Goal: Information Seeking & Learning: Learn about a topic

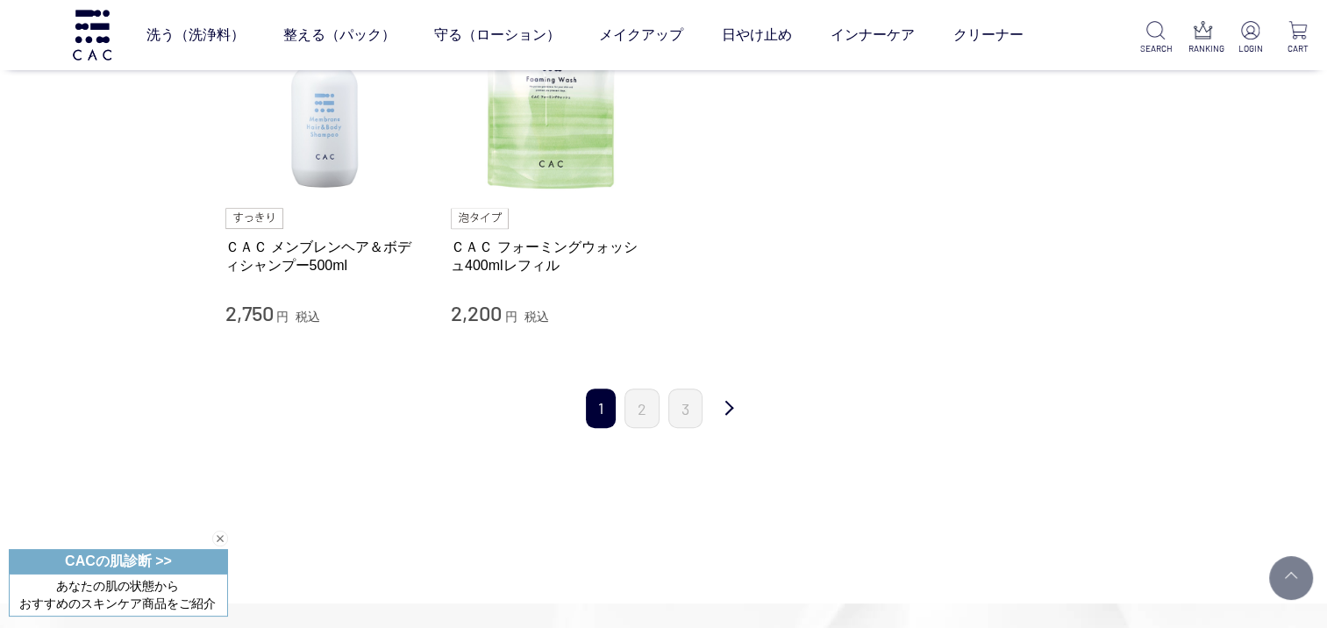
scroll to position [614, 0]
click at [642, 415] on link "2" at bounding box center [641, 407] width 35 height 39
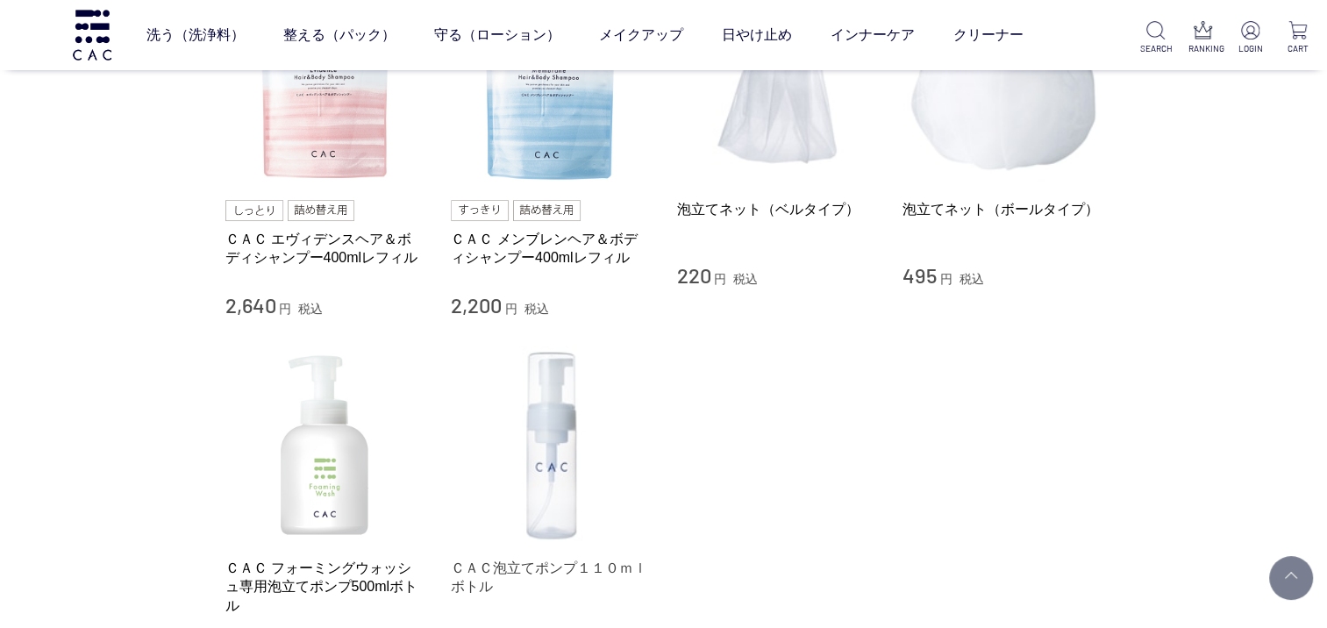
scroll to position [614, 0]
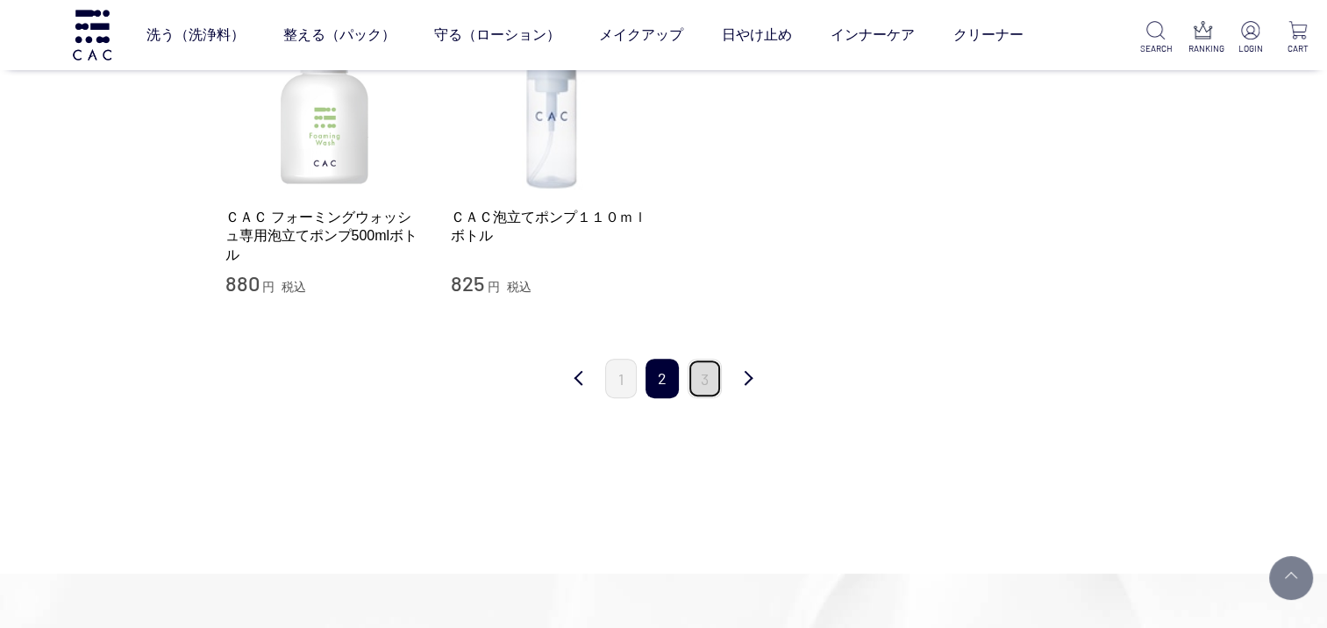
click at [701, 384] on link "3" at bounding box center [704, 378] width 34 height 39
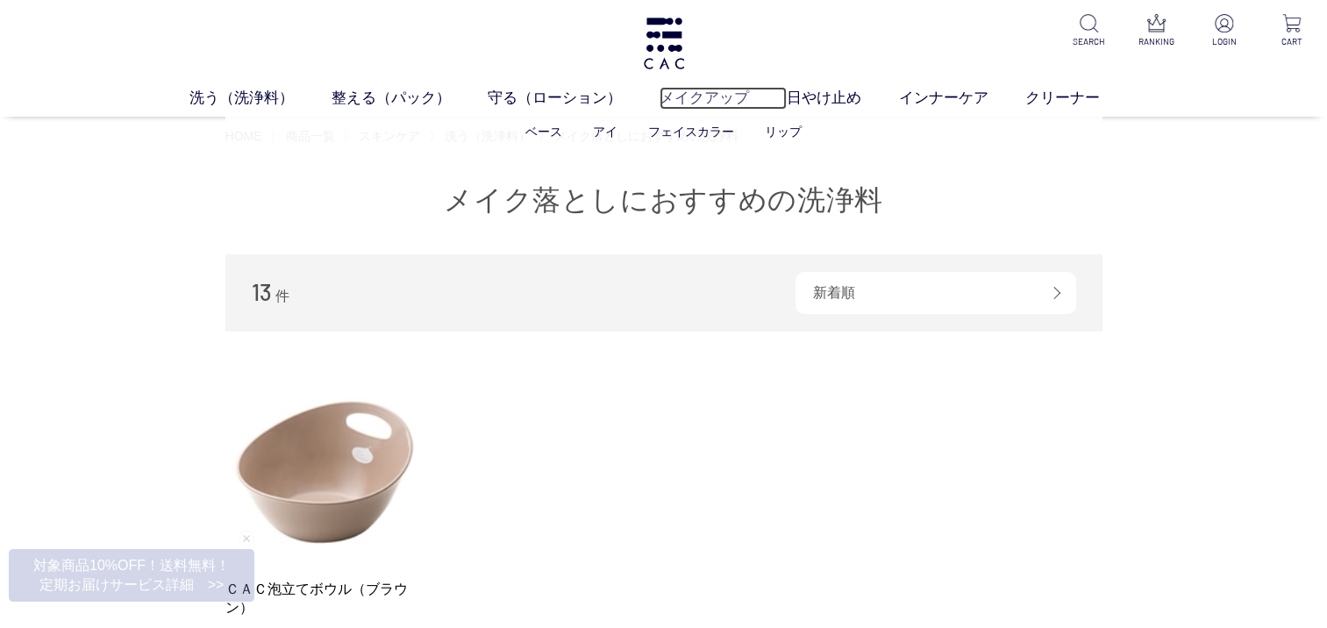
click at [683, 96] on link "メイクアップ" at bounding box center [722, 98] width 127 height 23
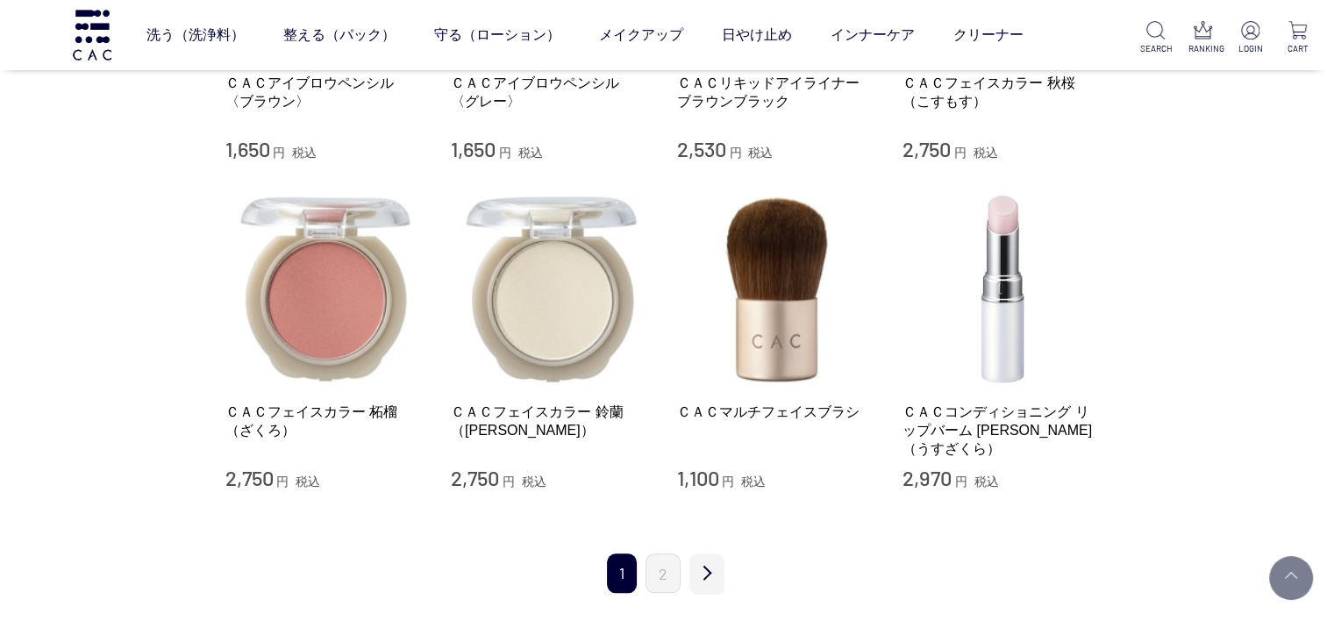
scroll to position [1666, 0]
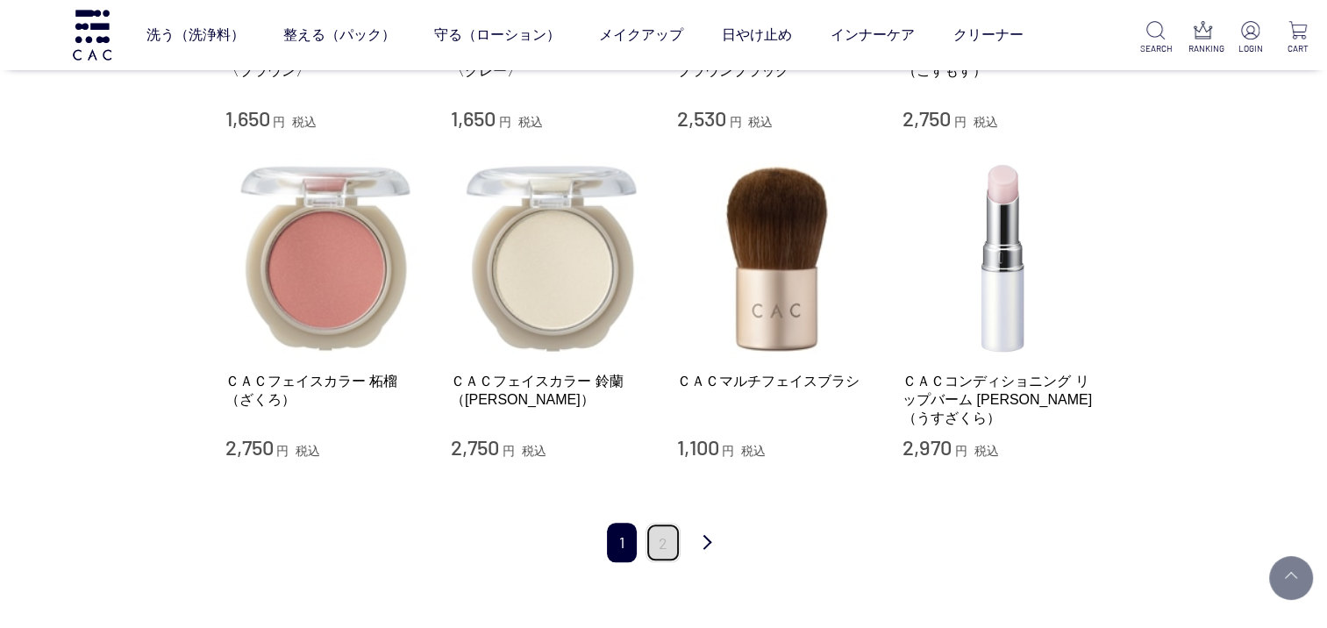
click at [665, 526] on link "2" at bounding box center [662, 542] width 35 height 39
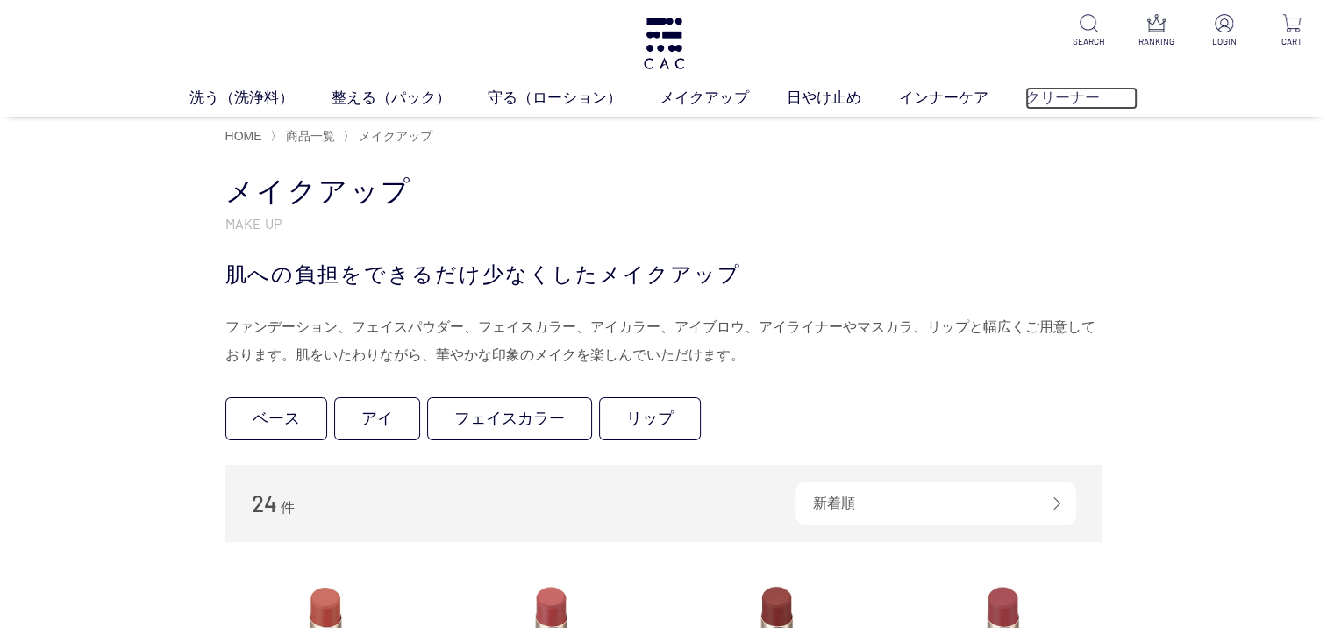
click at [1080, 102] on link "クリーナー" at bounding box center [1081, 98] width 112 height 23
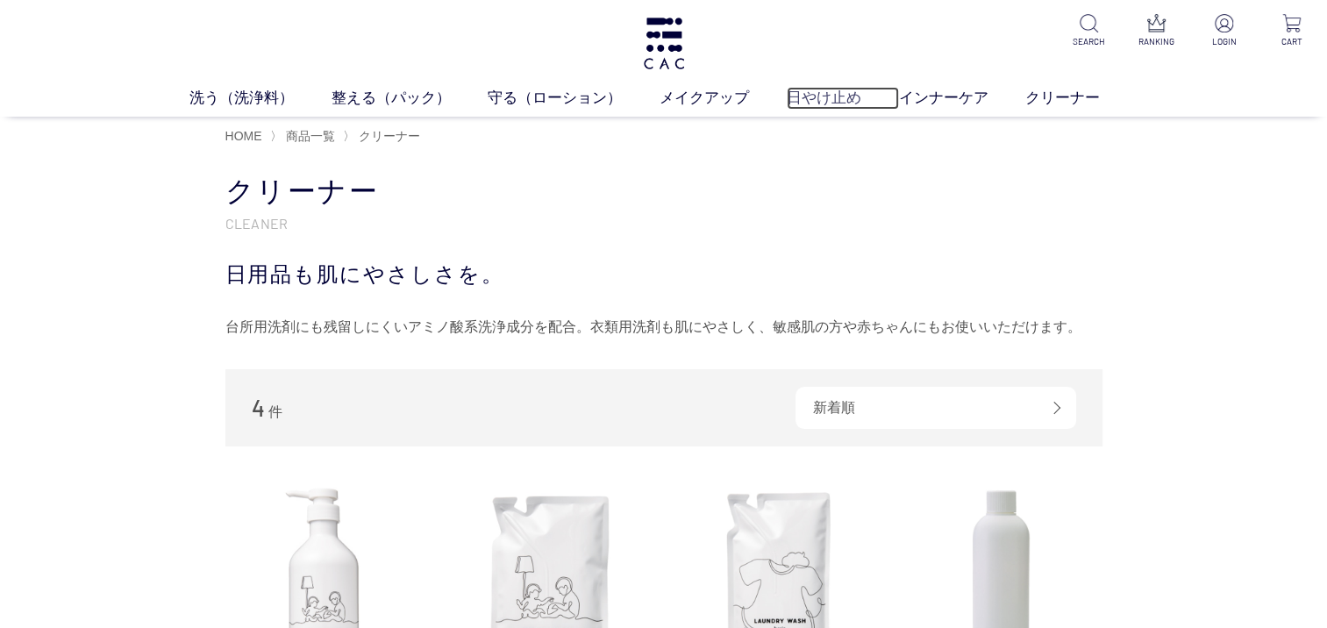
click at [845, 95] on link "日やけ止め" at bounding box center [843, 98] width 112 height 23
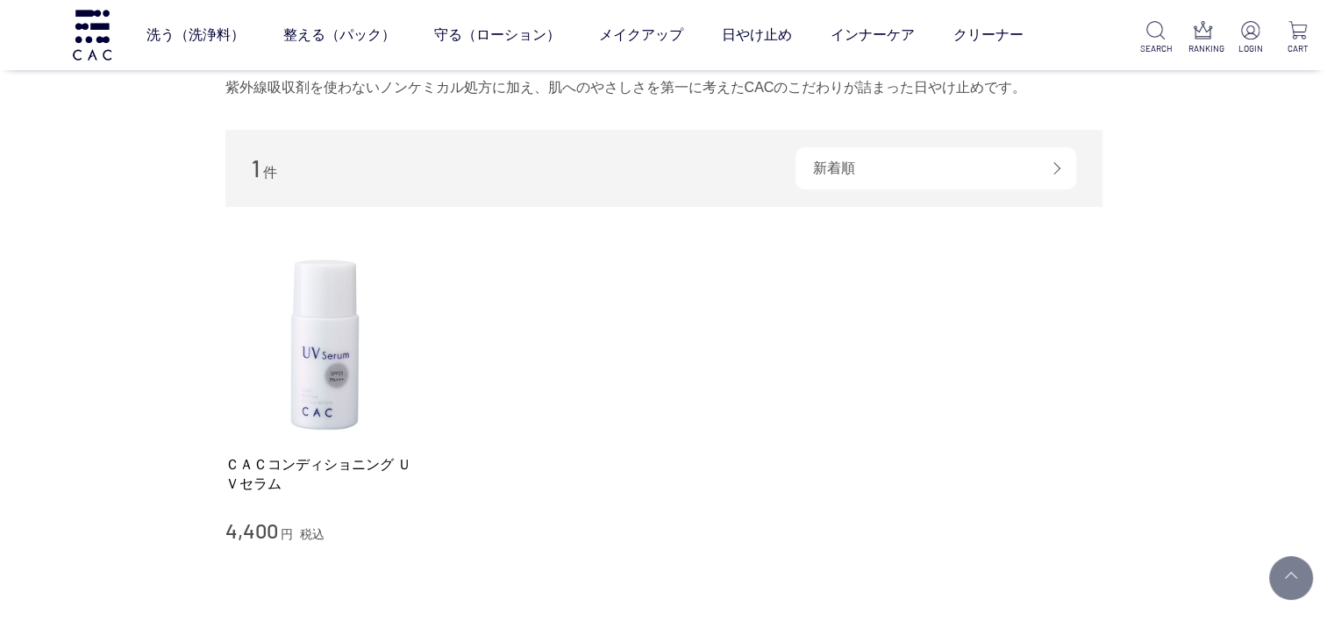
scroll to position [263, 0]
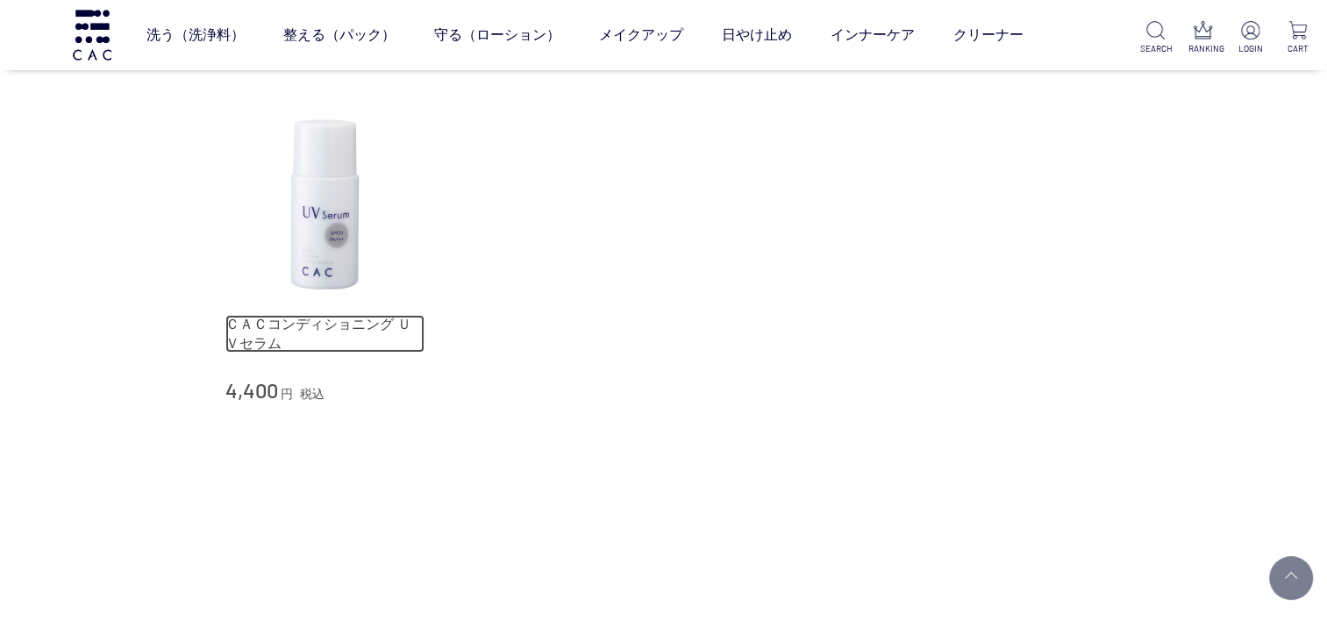
click at [329, 323] on link "ＣＡＣコンディショニング ＵＶセラム" at bounding box center [325, 334] width 200 height 38
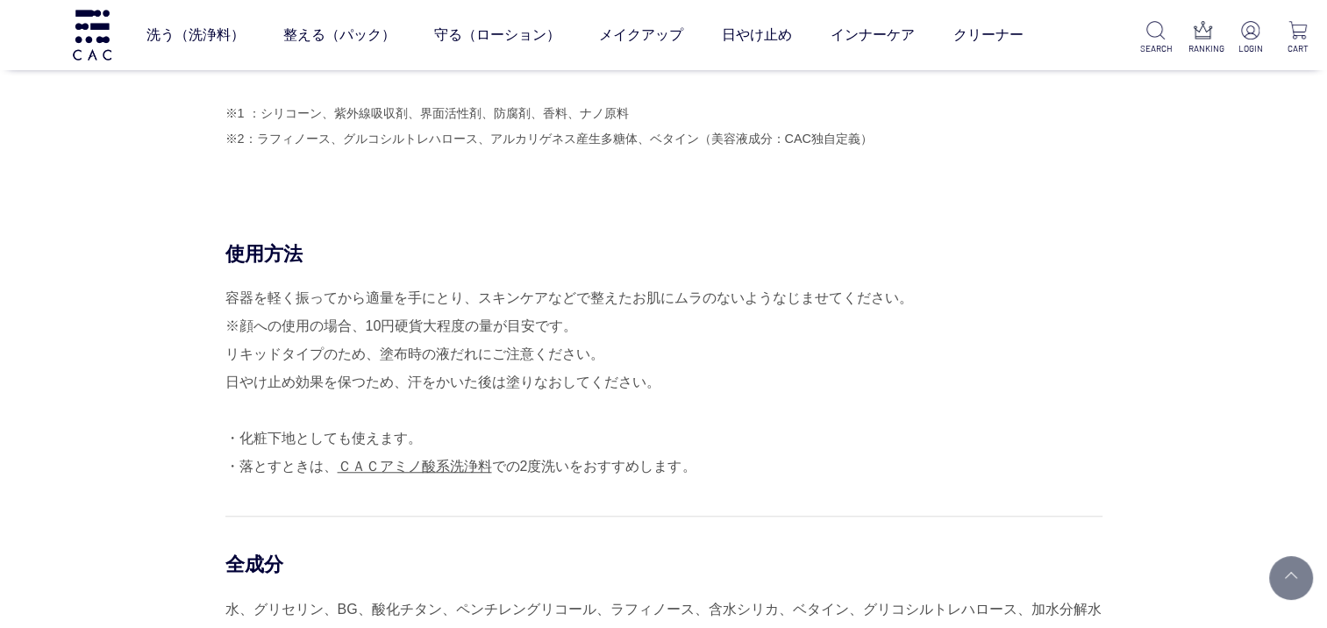
scroll to position [1403, 0]
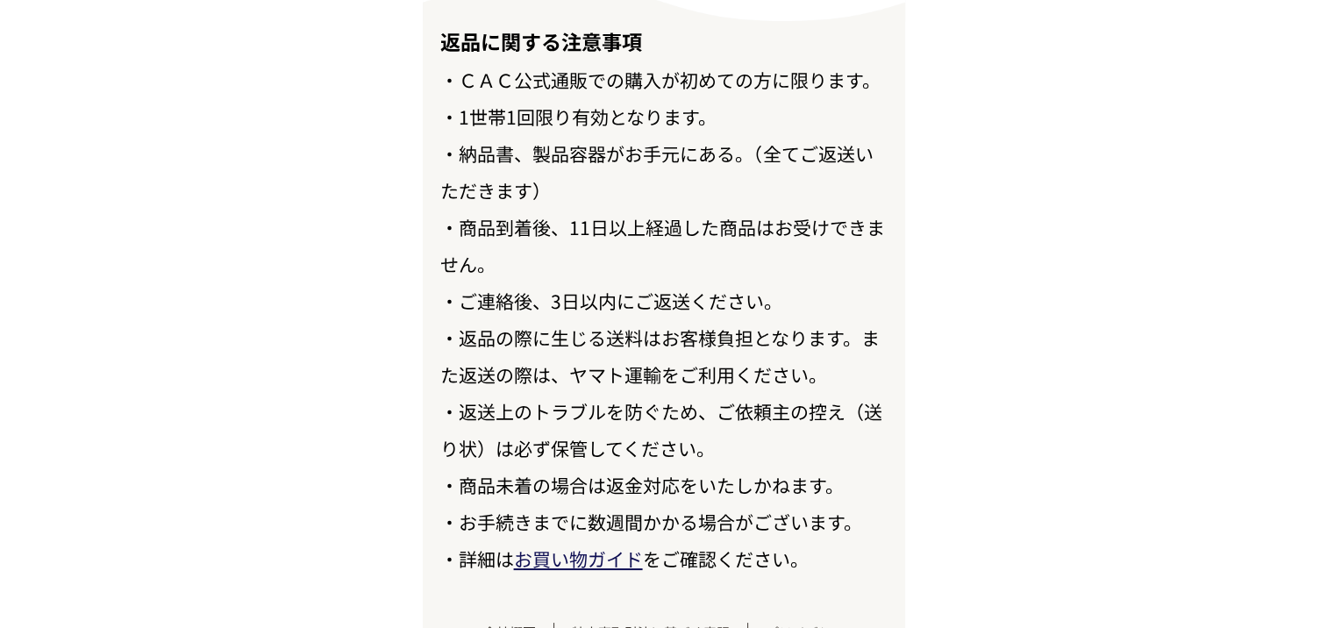
scroll to position [20391, 0]
